Goal: Book appointment/travel/reservation

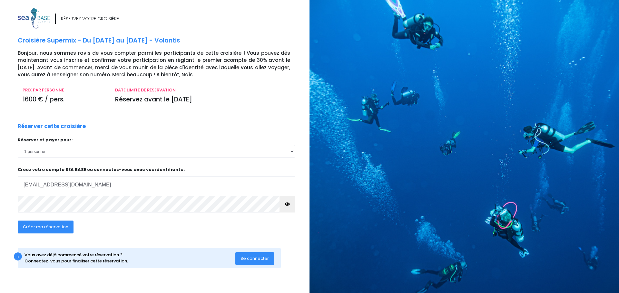
type input "[EMAIL_ADDRESS][DOMAIN_NAME]"
click at [49, 227] on span "Créer ma réservation" at bounding box center [45, 227] width 45 height 6
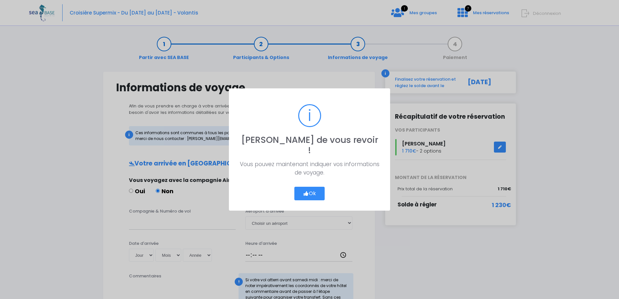
click at [306, 193] on icon "button" at bounding box center [306, 193] width 6 height 0
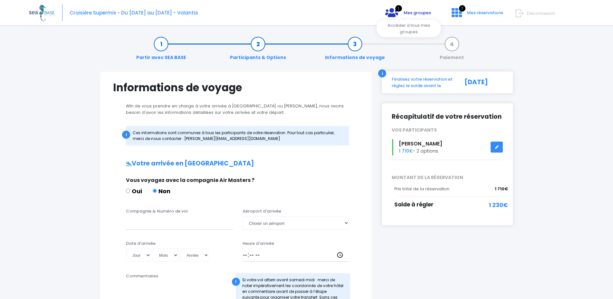
click at [408, 13] on span "Mes groupes" at bounding box center [417, 13] width 27 height 6
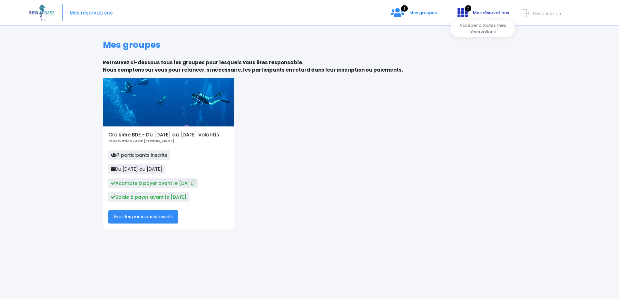
click at [462, 10] on icon at bounding box center [462, 12] width 10 height 10
